Goal: Task Accomplishment & Management: Manage account settings

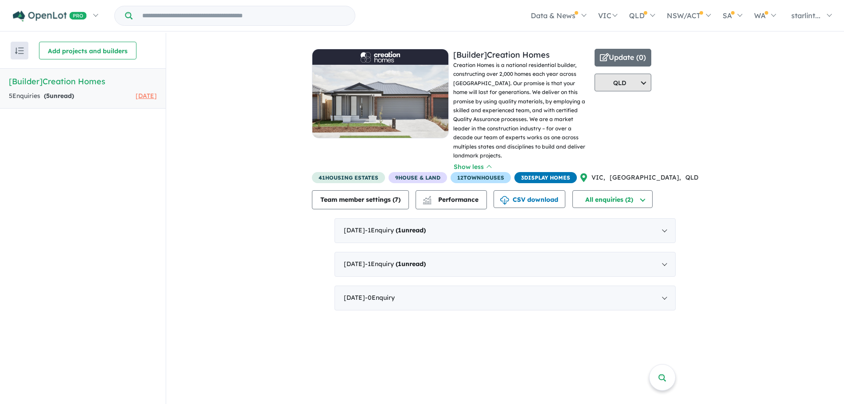
click at [651, 81] on button "QLD" at bounding box center [623, 83] width 57 height 18
click at [732, 140] on div "View all builders in your account 2 Enquir ies ( 5 unread) [DATE] [Builder] Cre…" at bounding box center [505, 176] width 678 height 286
click at [664, 258] on div "[DATE] - 1 Enquir y ( 1 unread)" at bounding box center [504, 264] width 341 height 25
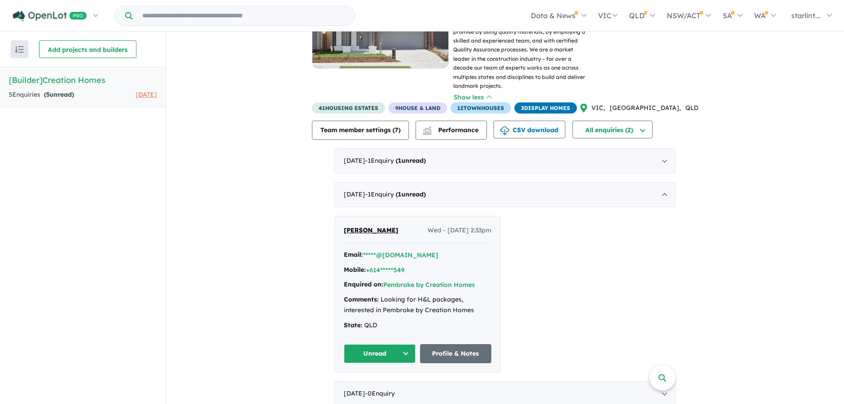
scroll to position [70, 0]
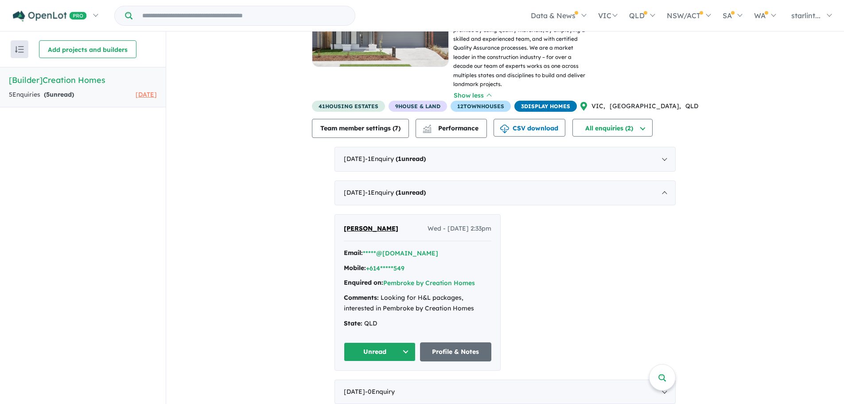
click at [404, 342] on button "Unread" at bounding box center [380, 351] width 72 height 19
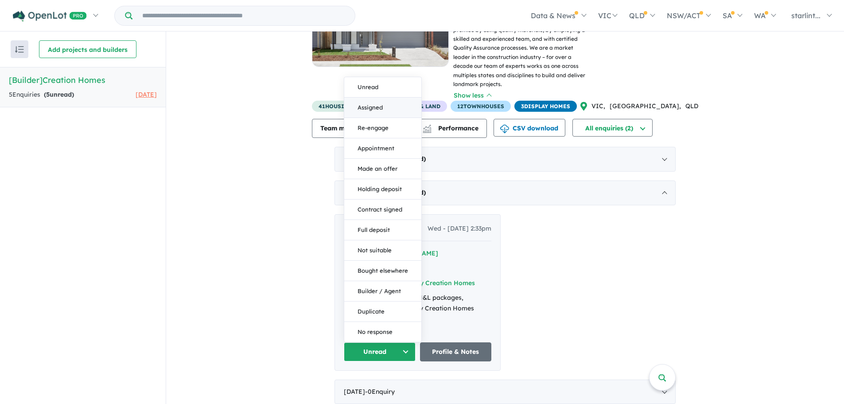
click at [387, 100] on button "Assigned" at bounding box center [382, 107] width 77 height 20
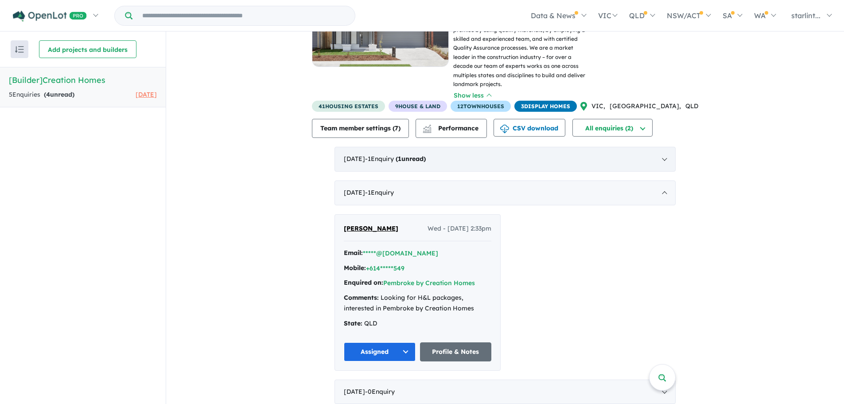
click at [495, 147] on div "[DATE] - 1 Enquir y ( 1 unread)" at bounding box center [504, 159] width 341 height 25
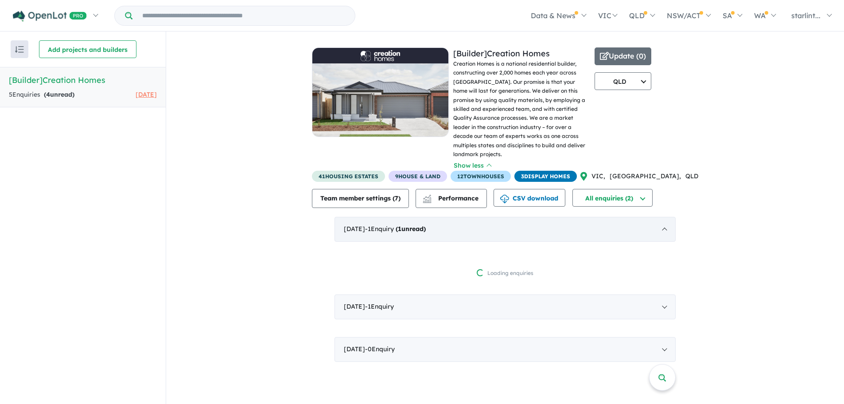
scroll to position [0, 0]
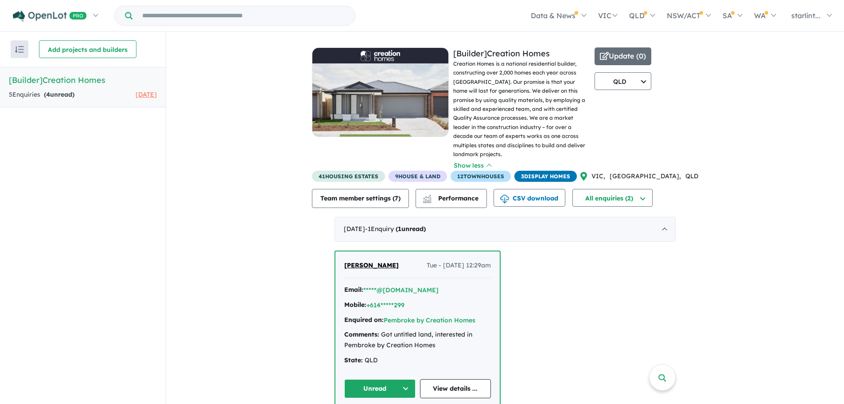
click at [385, 379] on button "Unread" at bounding box center [379, 388] width 71 height 19
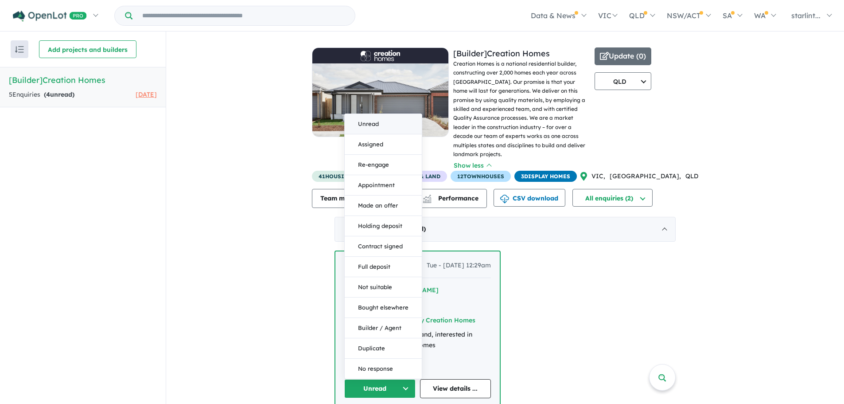
click at [390, 121] on button "Unread" at bounding box center [383, 124] width 77 height 20
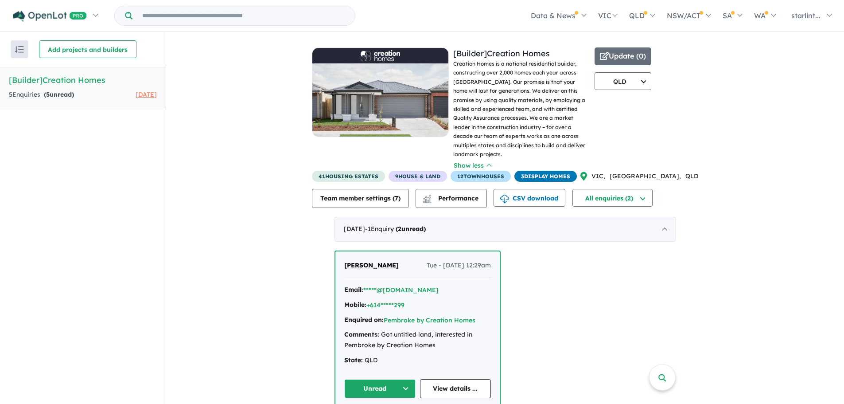
click at [383, 379] on button "Unread" at bounding box center [379, 388] width 71 height 19
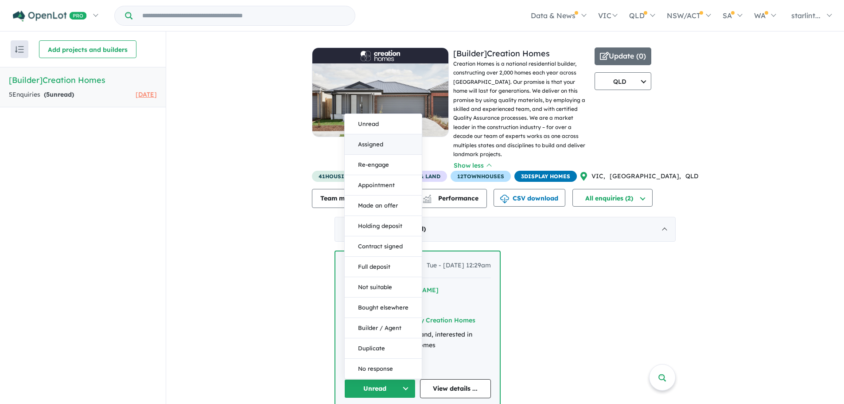
click at [388, 135] on button "Assigned" at bounding box center [383, 144] width 77 height 20
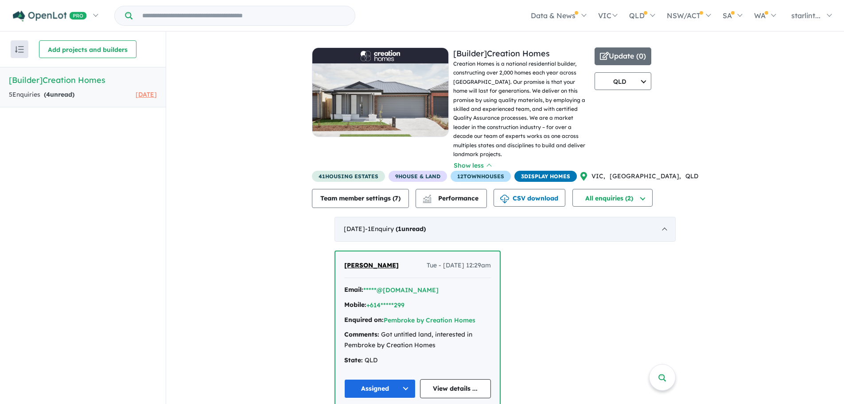
click at [665, 221] on div "[DATE] - 1 Enquir y ( 1 unread)" at bounding box center [504, 229] width 341 height 25
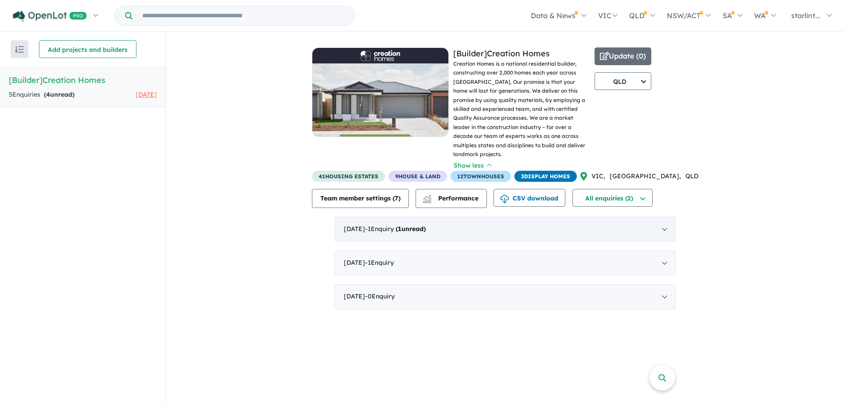
click at [508, 221] on div "[DATE] - 1 Enquir y ( 1 unread)" at bounding box center [504, 229] width 341 height 25
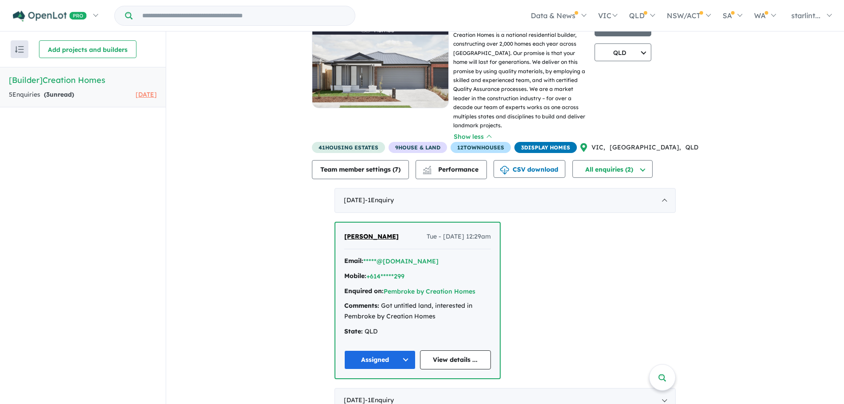
scroll to position [44, 0]
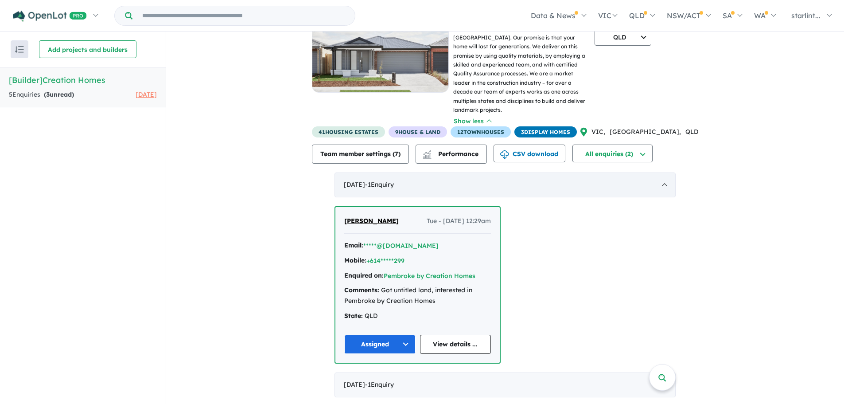
click at [641, 175] on div "[DATE] - 1 Enquir y ( 0 unread)" at bounding box center [504, 184] width 341 height 25
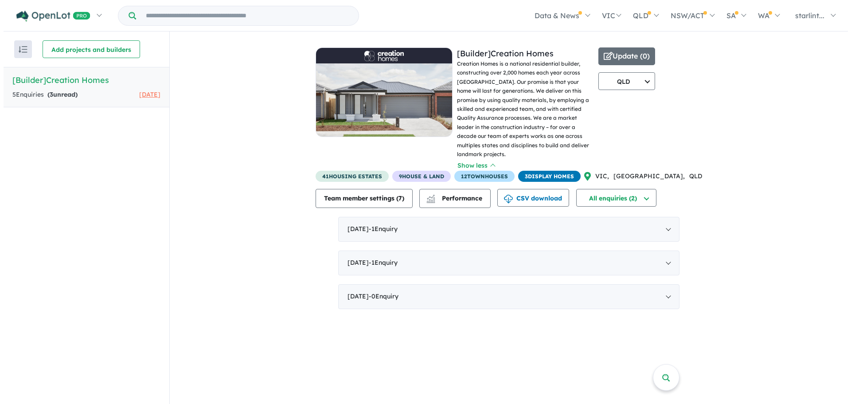
scroll to position [0, 0]
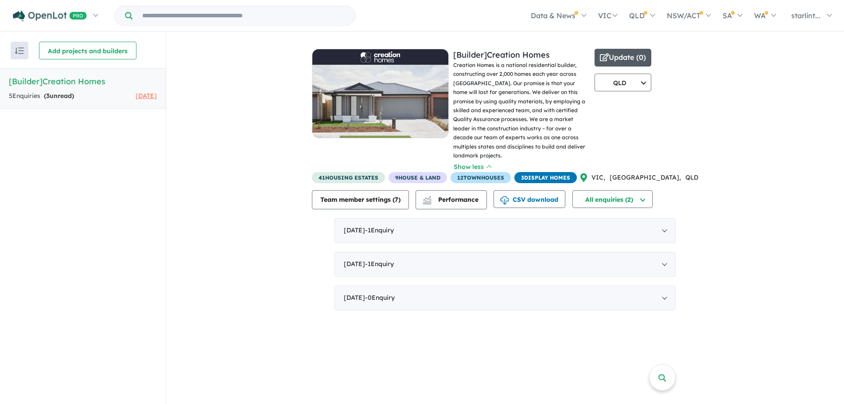
click at [648, 58] on button "Update ( 0 )" at bounding box center [623, 58] width 57 height 18
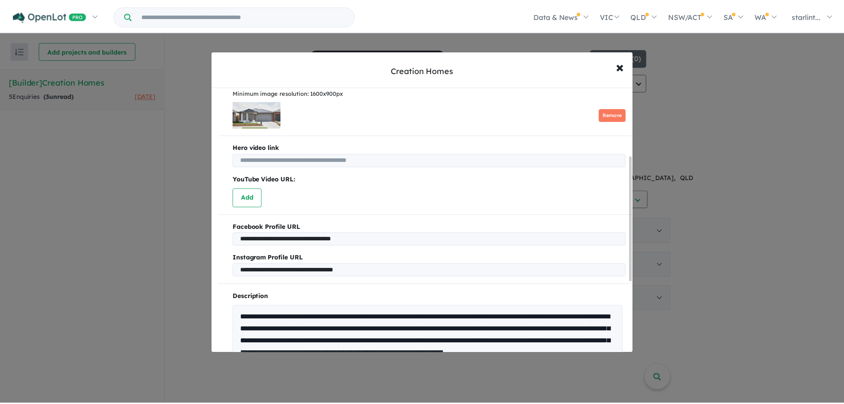
scroll to position [222, 0]
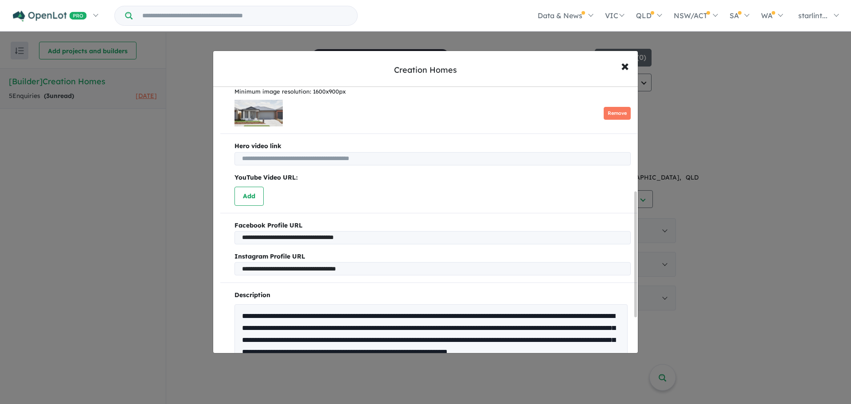
click at [272, 159] on input "text" at bounding box center [432, 158] width 396 height 13
drag, startPoint x: 426, startPoint y: 157, endPoint x: 306, endPoint y: 155, distance: 119.6
click at [308, 155] on input "text" at bounding box center [432, 158] width 396 height 13
click at [305, 155] on input "text" at bounding box center [432, 158] width 396 height 13
click at [281, 160] on input "text" at bounding box center [432, 158] width 396 height 13
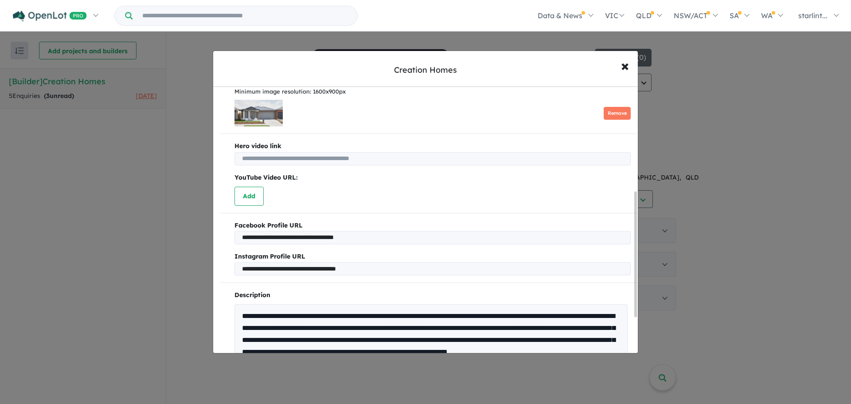
click at [281, 160] on input "text" at bounding box center [432, 158] width 396 height 13
click at [376, 190] on div "YouTube Video URL: Add" at bounding box center [428, 188] width 417 height 33
click at [412, 133] on hr at bounding box center [428, 133] width 417 height 0
click at [622, 66] on span "×" at bounding box center [625, 65] width 8 height 19
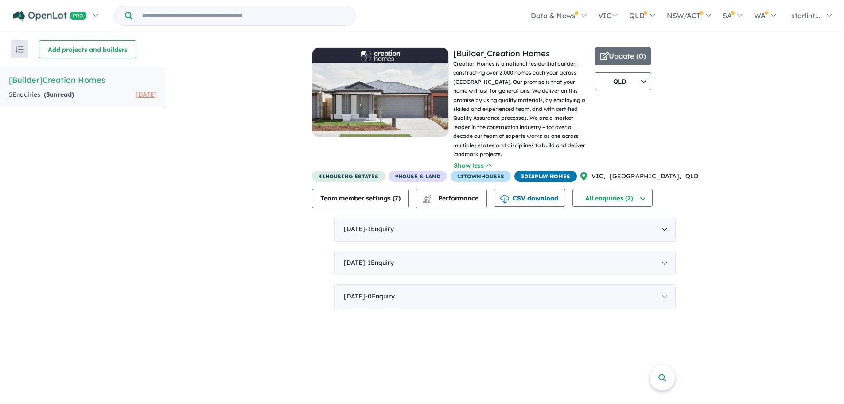
scroll to position [0, 0]
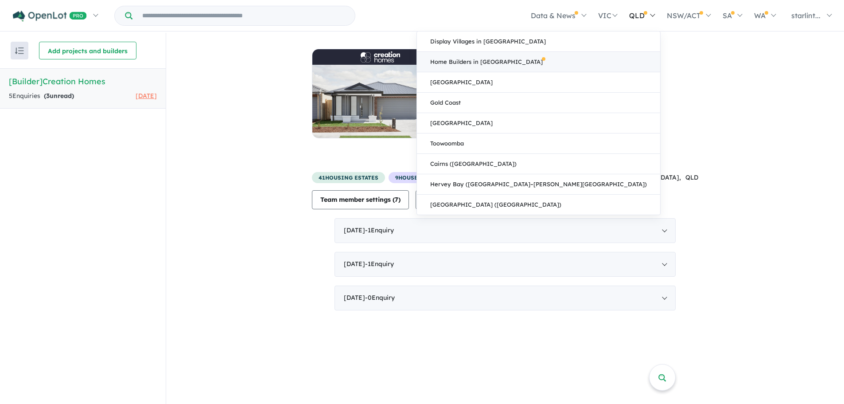
click at [585, 58] on link "Home Builders in [GEOGRAPHIC_DATA]" at bounding box center [538, 62] width 243 height 20
